Goal: Complete application form

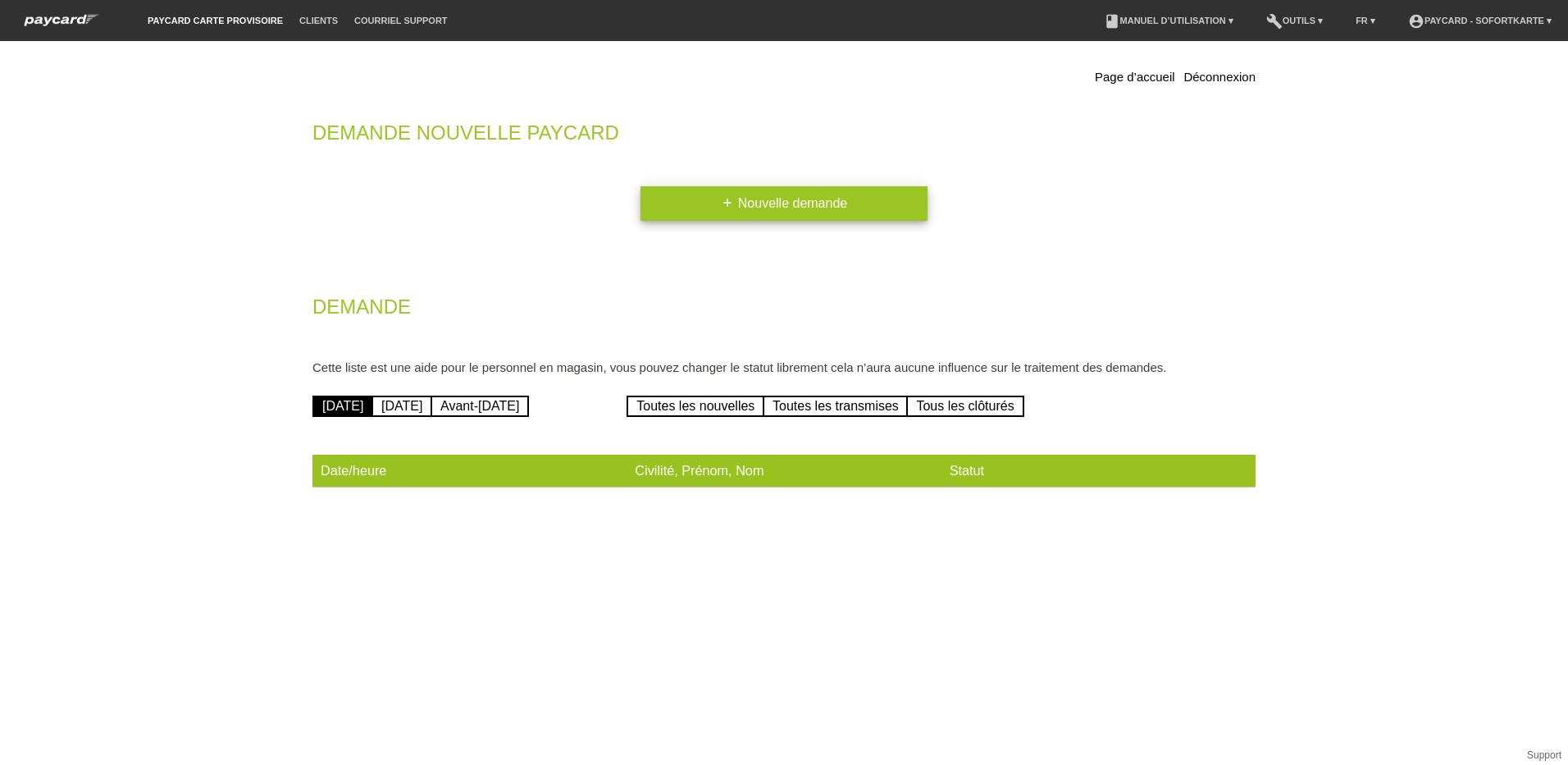
click at [808, 197] on link "add Nouvelle demande" at bounding box center [784, 203] width 287 height 34
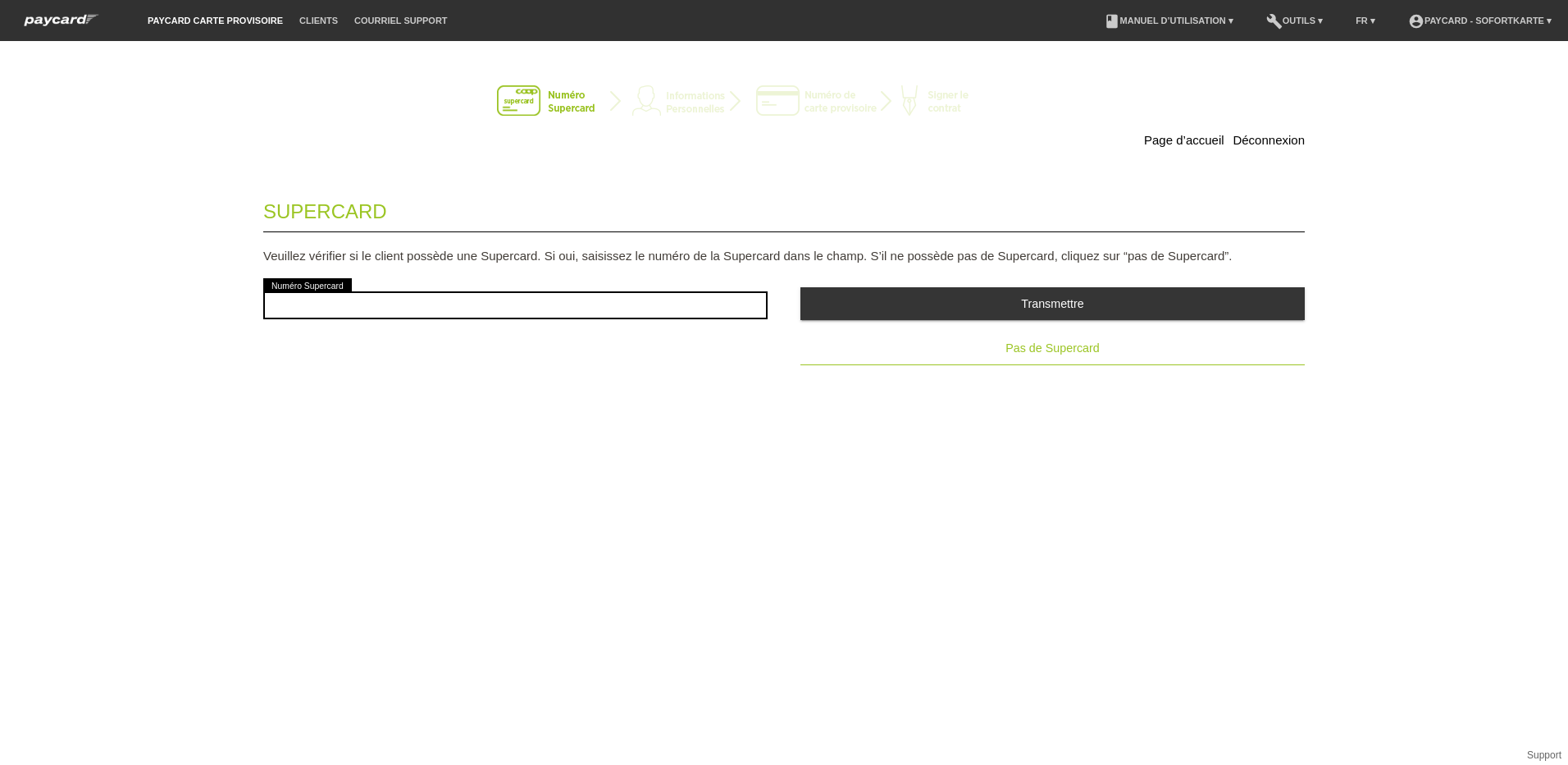
click at [1048, 348] on span "Pas de Supercard" at bounding box center [1051, 347] width 94 height 13
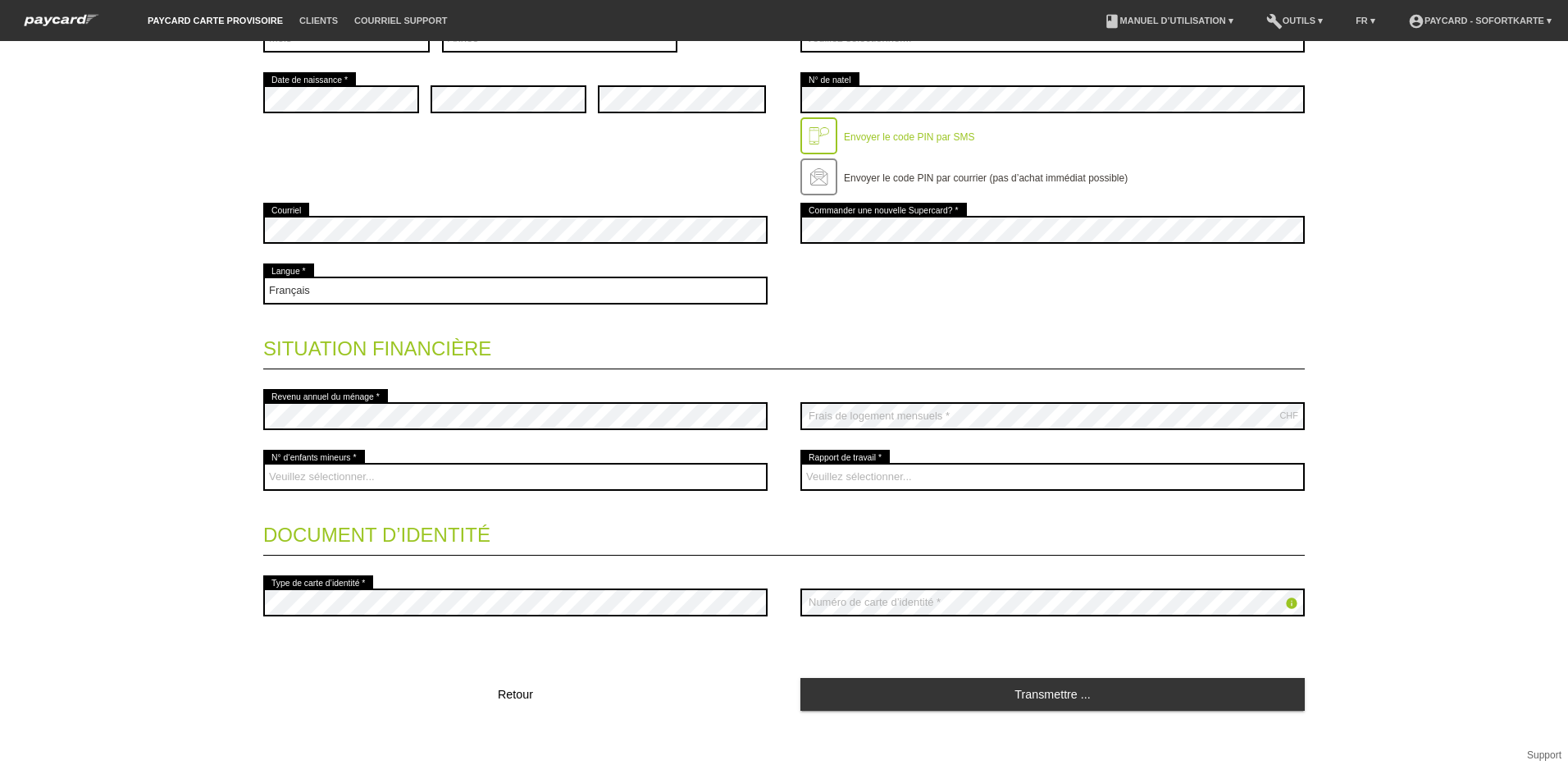
scroll to position [452, 0]
